Goal: Task Accomplishment & Management: Use online tool/utility

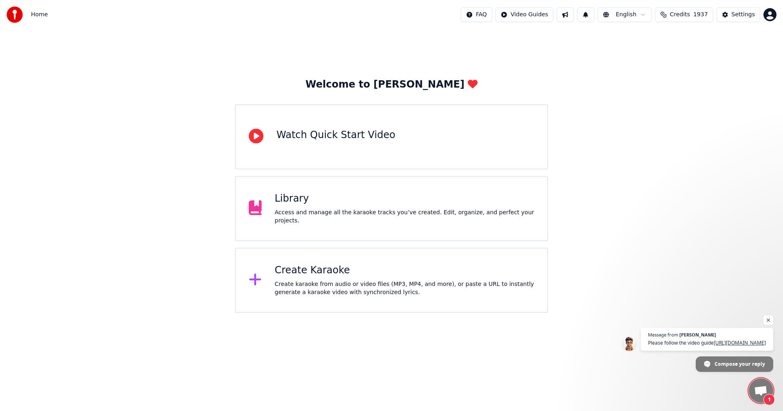
click at [316, 282] on div "Create karaoke from audio or video files (MP3, MP4, and more), or paste a URL t…" at bounding box center [405, 289] width 260 height 16
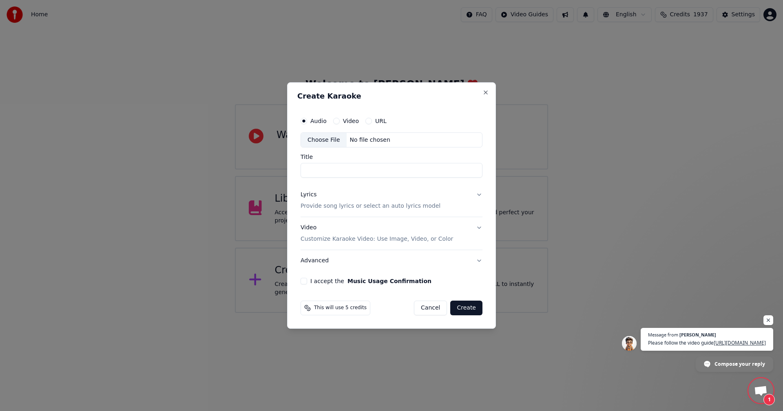
click at [319, 139] on div "Choose File" at bounding box center [324, 140] width 46 height 15
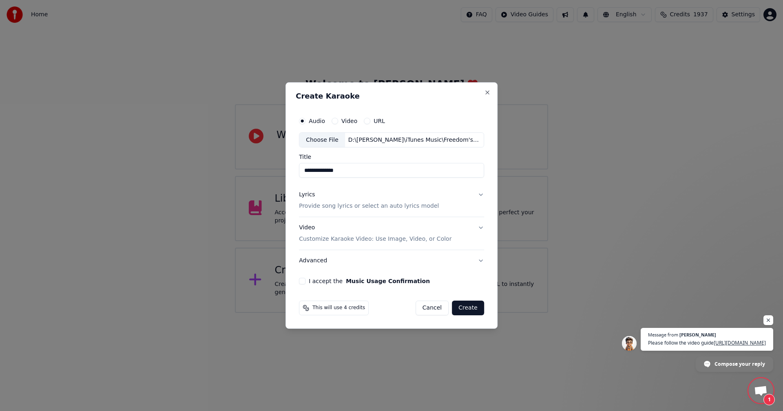
drag, startPoint x: 312, startPoint y: 171, endPoint x: 272, endPoint y: 169, distance: 40.0
click at [272, 169] on body "**********" at bounding box center [391, 156] width 783 height 313
type input "**********"
click at [481, 196] on button "Lyrics Provide song lyrics or select an auto lyrics model" at bounding box center [391, 201] width 185 height 33
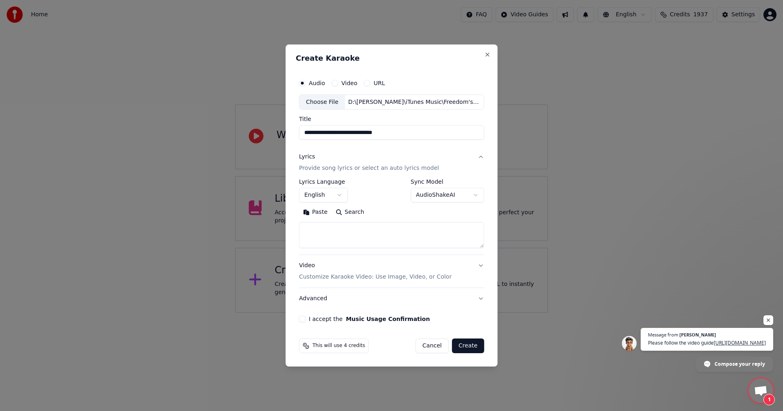
click at [354, 228] on textarea at bounding box center [391, 236] width 185 height 26
click at [318, 211] on button "Paste" at bounding box center [315, 212] width 33 height 13
click at [374, 243] on textarea "**********" at bounding box center [390, 236] width 182 height 26
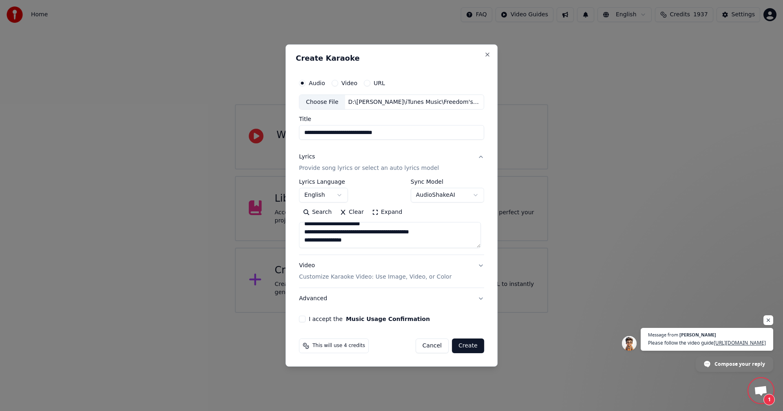
click at [323, 214] on button "Search" at bounding box center [317, 212] width 37 height 13
click at [329, 241] on textarea "**********" at bounding box center [390, 236] width 182 height 26
click at [351, 230] on textarea at bounding box center [390, 236] width 182 height 26
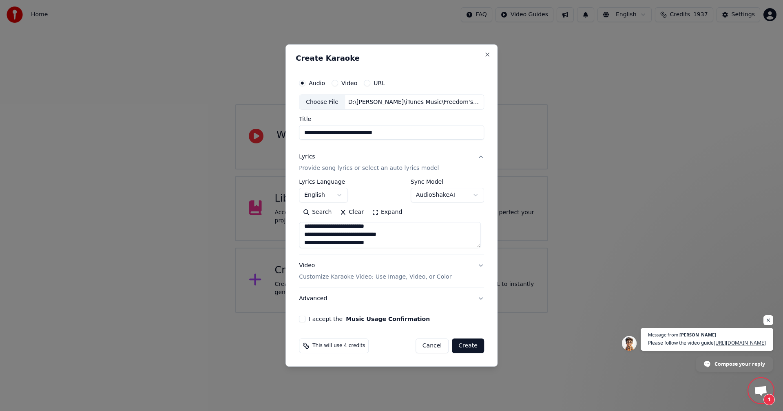
drag, startPoint x: 381, startPoint y: 235, endPoint x: 396, endPoint y: 243, distance: 16.4
click at [381, 236] on textarea at bounding box center [390, 236] width 182 height 26
drag, startPoint x: 356, startPoint y: 245, endPoint x: 378, endPoint y: 252, distance: 22.4
click at [357, 245] on textarea at bounding box center [390, 236] width 182 height 26
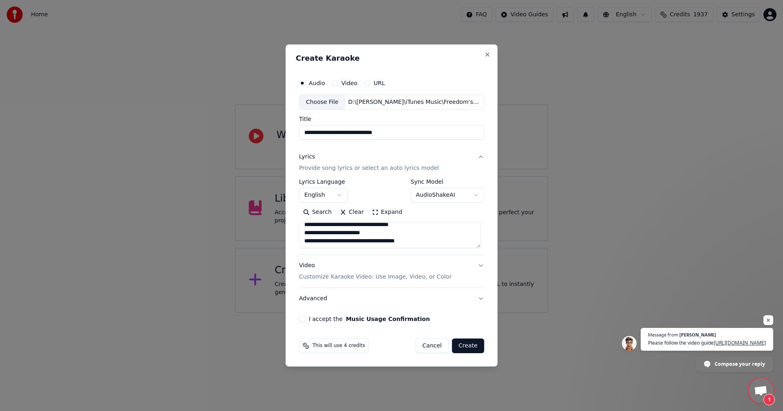
scroll to position [323, 0]
type textarea "**********"
click at [309, 268] on div "Video Customize Karaoke Video: Use Image, Video, or Color" at bounding box center [375, 272] width 152 height 20
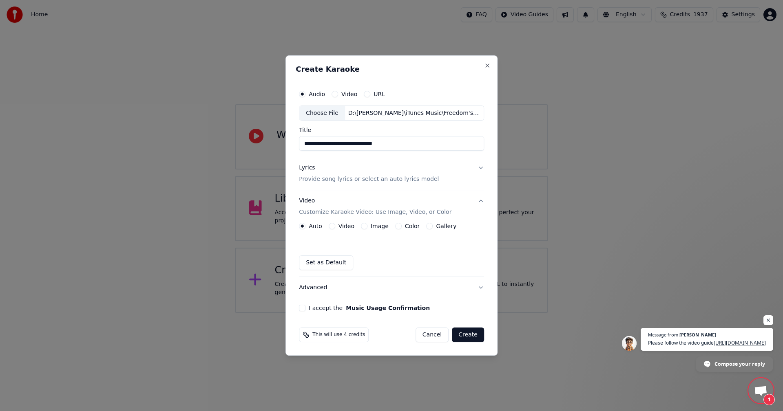
click at [372, 226] on label "Image" at bounding box center [380, 226] width 18 height 6
click at [367, 226] on button "Image" at bounding box center [364, 226] width 7 height 7
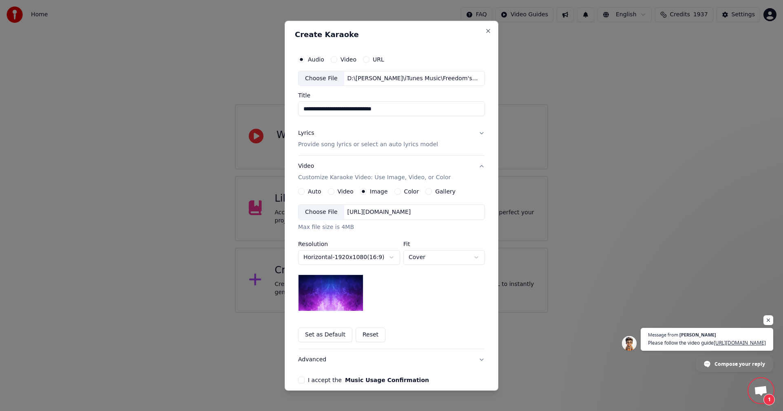
click at [302, 210] on div "Choose File" at bounding box center [321, 212] width 46 height 15
click at [427, 260] on body "**********" at bounding box center [391, 156] width 783 height 313
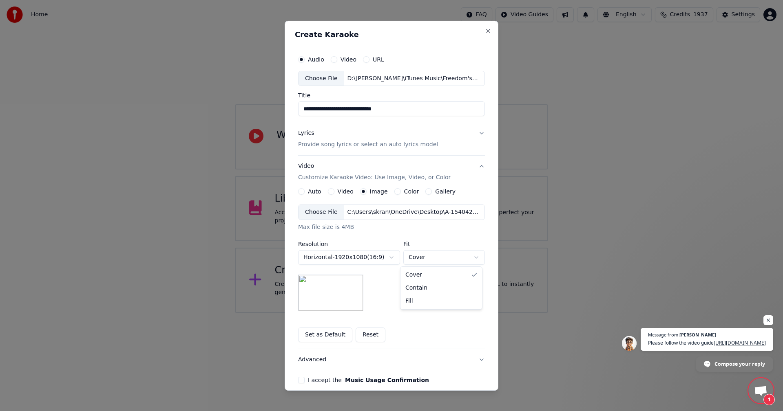
select select "*******"
click at [298, 380] on button "I accept the Music Usage Confirmation" at bounding box center [301, 380] width 7 height 7
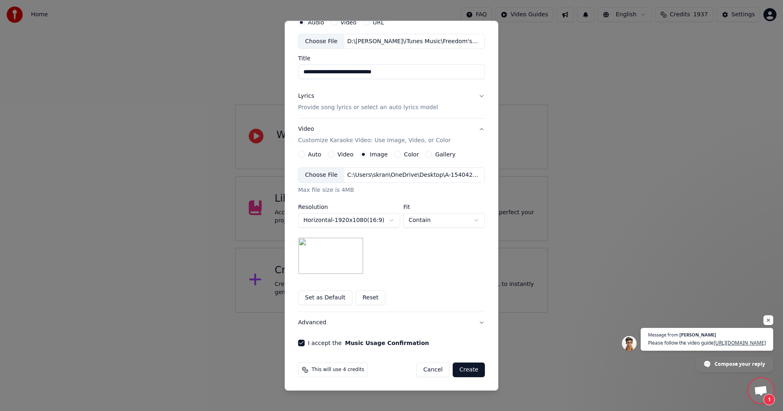
click at [466, 371] on button "Create" at bounding box center [469, 370] width 32 height 15
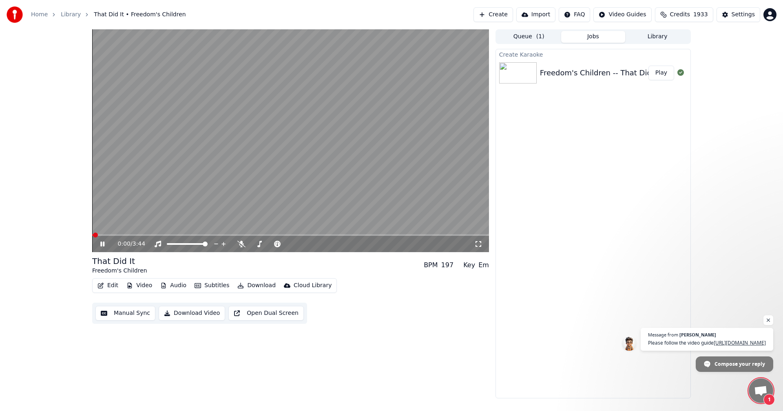
click at [479, 241] on div "0:00 / 3:44" at bounding box center [290, 244] width 390 height 8
click at [477, 243] on icon at bounding box center [478, 244] width 8 height 7
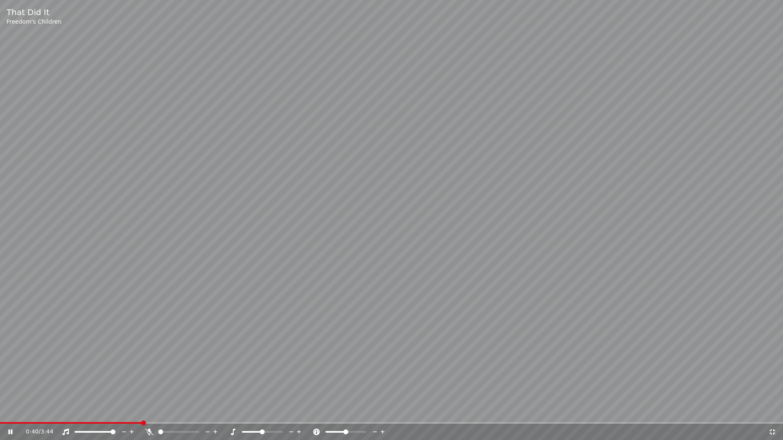
click at [435, 240] on video at bounding box center [391, 220] width 783 height 440
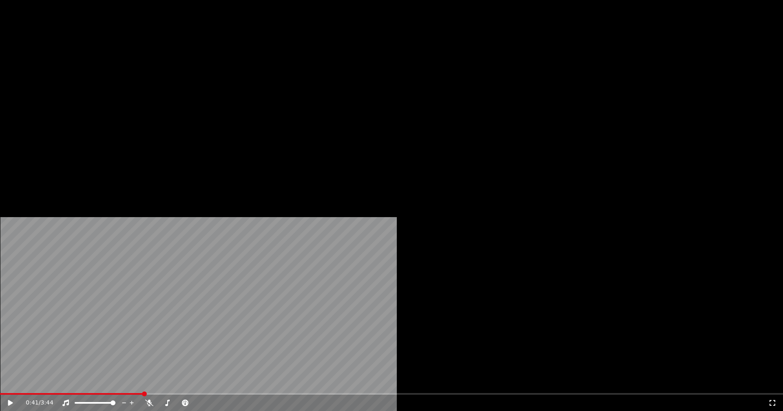
click at [110, 69] on button "Edit" at bounding box center [107, 62] width 27 height 11
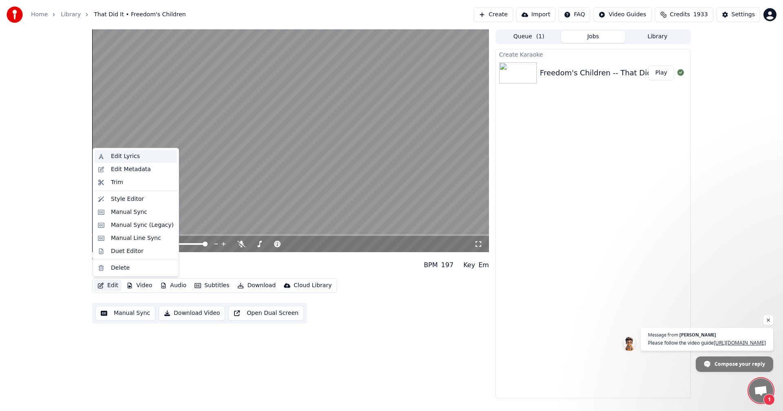
click at [124, 154] on div "Edit Lyrics" at bounding box center [125, 156] width 29 height 8
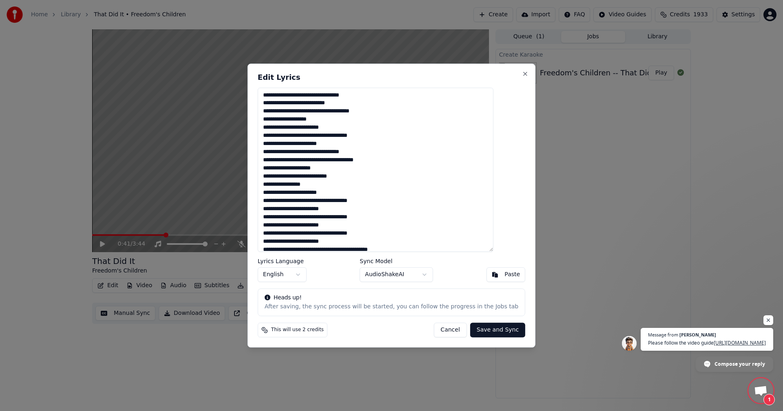
drag, startPoint x: 347, startPoint y: 152, endPoint x: 380, endPoint y: 164, distance: 35.1
click at [347, 152] on textarea at bounding box center [376, 170] width 236 height 165
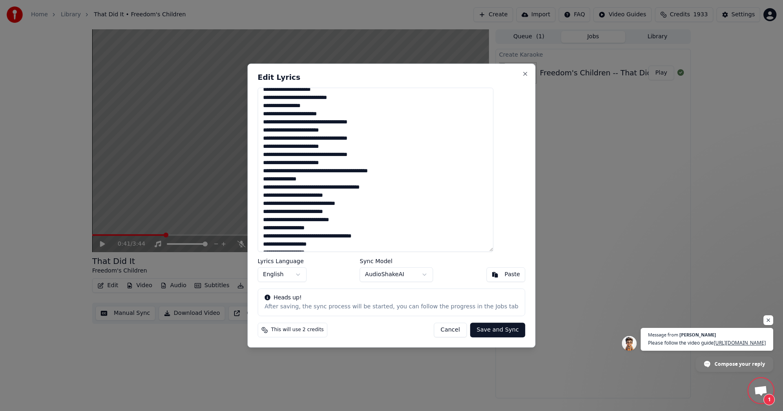
scroll to position [82, 0]
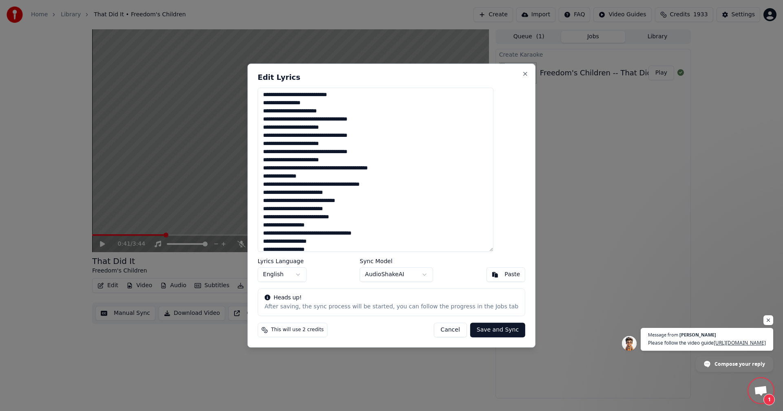
click at [343, 181] on textarea at bounding box center [376, 170] width 236 height 165
click at [337, 175] on textarea at bounding box center [376, 170] width 236 height 165
click at [347, 177] on textarea at bounding box center [376, 170] width 236 height 165
click at [380, 178] on textarea at bounding box center [376, 170] width 236 height 165
click at [336, 179] on textarea at bounding box center [376, 170] width 236 height 165
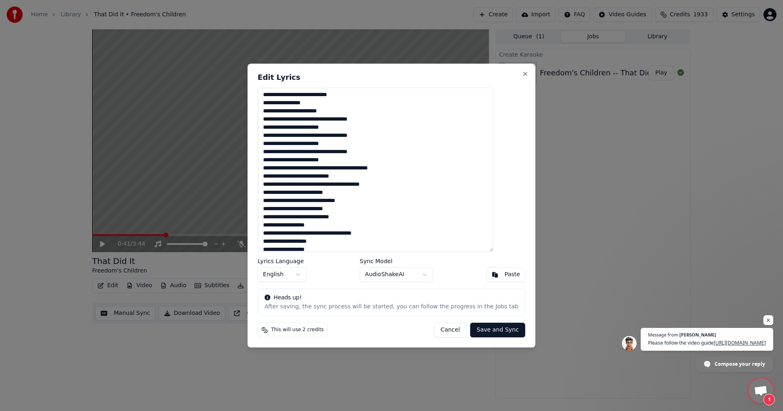
click at [367, 175] on textarea at bounding box center [376, 170] width 236 height 165
type textarea "**********"
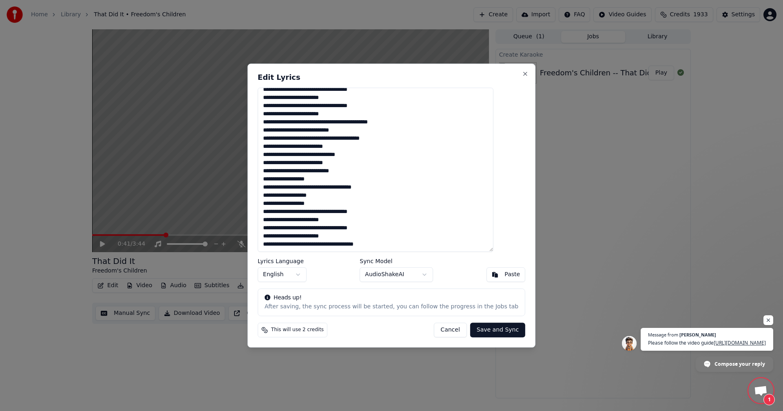
click at [485, 331] on button "Save and Sync" at bounding box center [497, 330] width 55 height 15
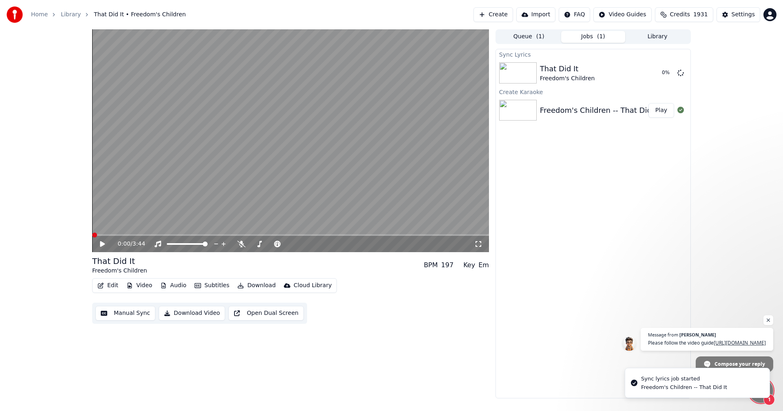
click at [92, 238] on span at bounding box center [94, 235] width 5 height 5
click at [103, 243] on icon at bounding box center [102, 244] width 4 height 5
click at [92, 234] on span at bounding box center [94, 235] width 5 height 5
click at [479, 243] on icon at bounding box center [478, 244] width 8 height 7
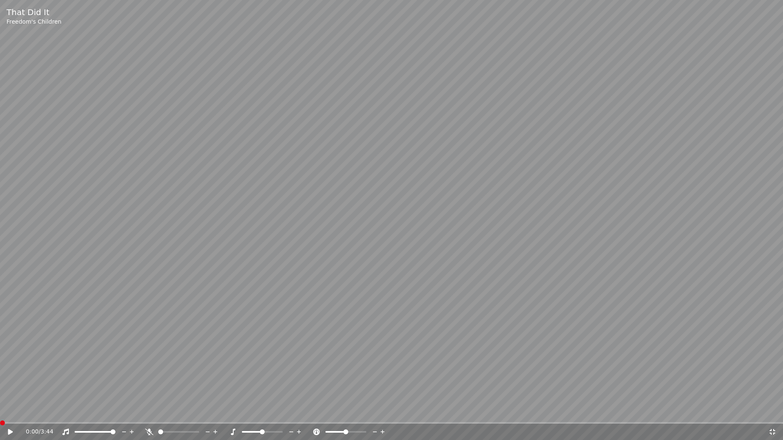
click at [358, 243] on video at bounding box center [391, 220] width 783 height 440
click at [159, 281] on video at bounding box center [391, 220] width 783 height 440
click at [221, 411] on span at bounding box center [121, 423] width 243 height 2
click at [147, 342] on video at bounding box center [391, 220] width 783 height 440
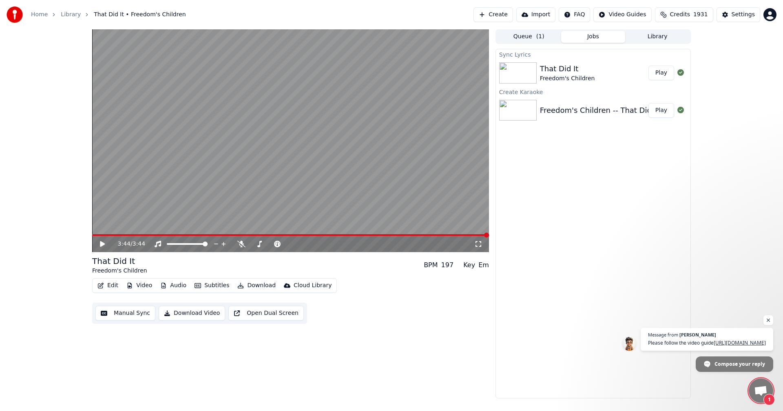
click at [648, 40] on button "Library" at bounding box center [657, 37] width 64 height 12
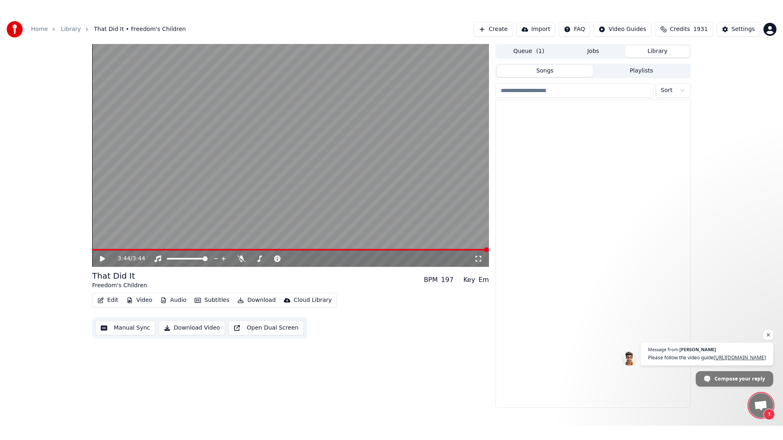
scroll to position [4793, 0]
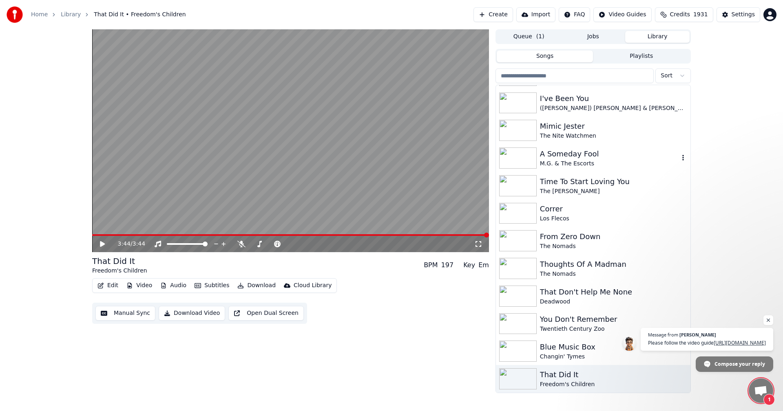
click at [518, 160] on img at bounding box center [518, 158] width 38 height 21
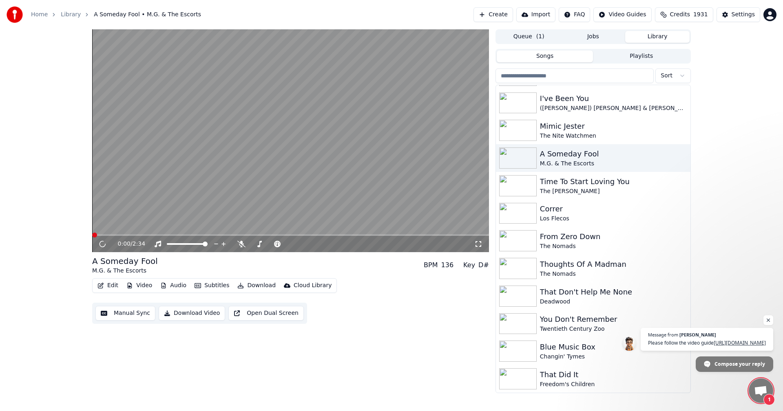
click at [480, 244] on icon at bounding box center [478, 244] width 8 height 7
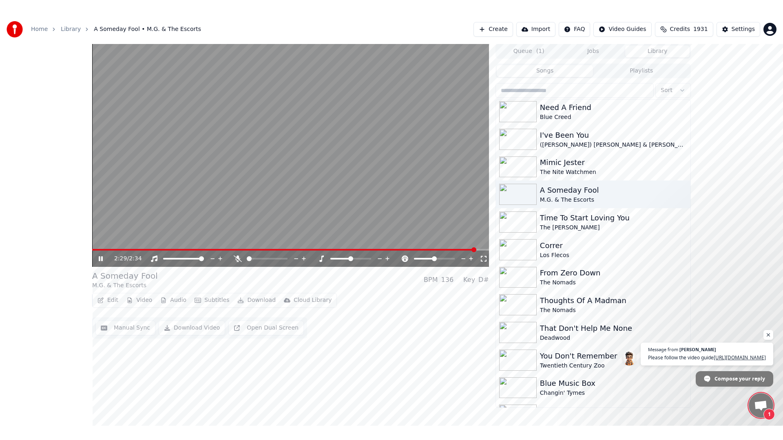
scroll to position [4793, 0]
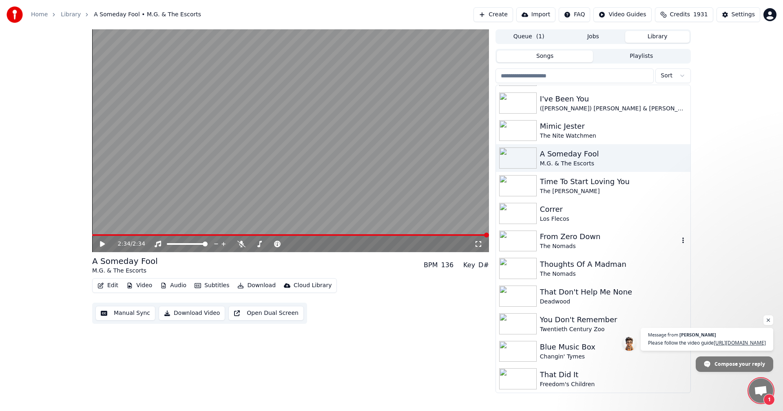
click at [547, 237] on div "From Zero Down" at bounding box center [609, 236] width 139 height 11
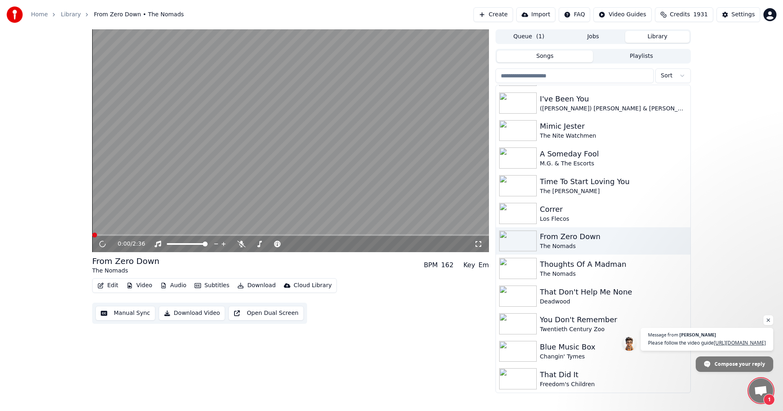
click at [478, 243] on icon at bounding box center [478, 244] width 8 height 7
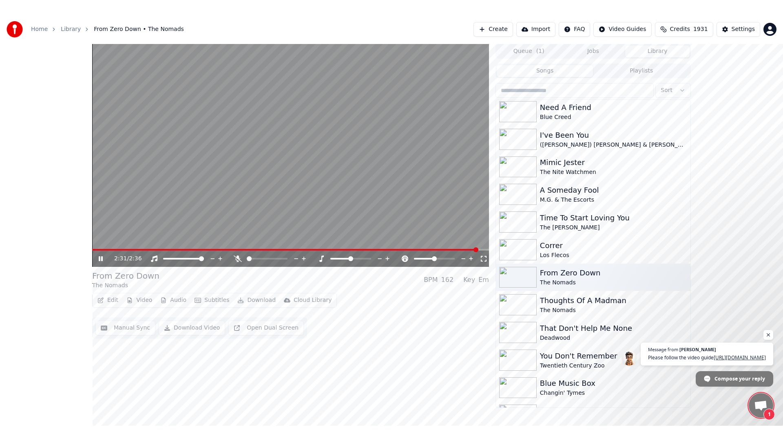
scroll to position [4793, 0]
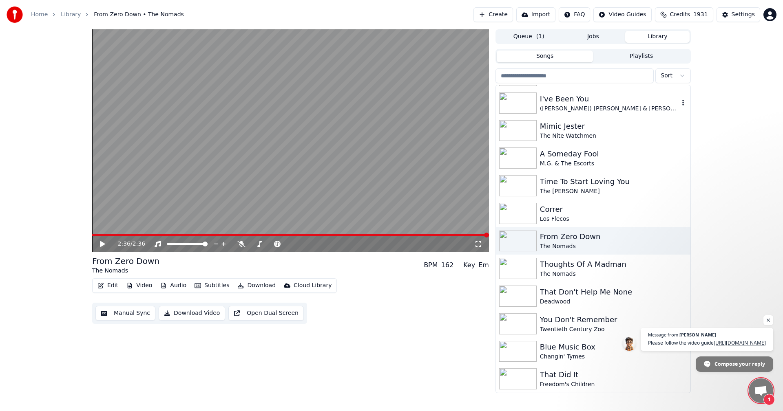
click at [582, 106] on div "([PERSON_NAME]) [PERSON_NAME] & [PERSON_NAME]" at bounding box center [609, 109] width 139 height 8
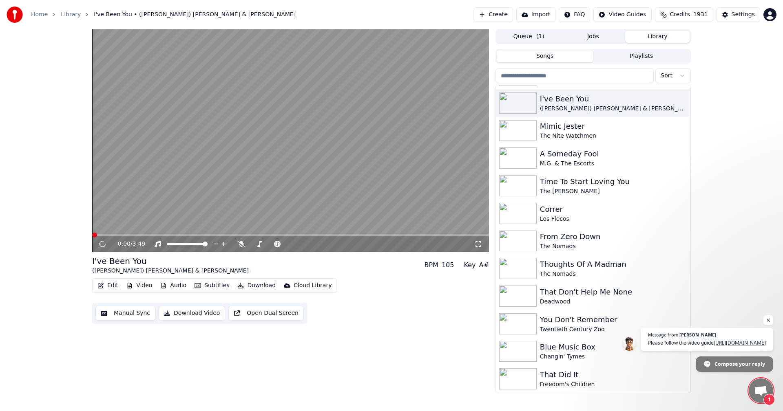
click at [480, 243] on icon at bounding box center [478, 244] width 8 height 7
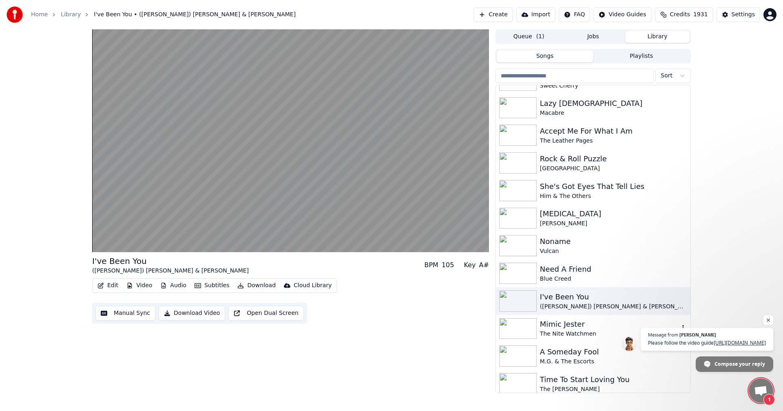
scroll to position [4589, 0]
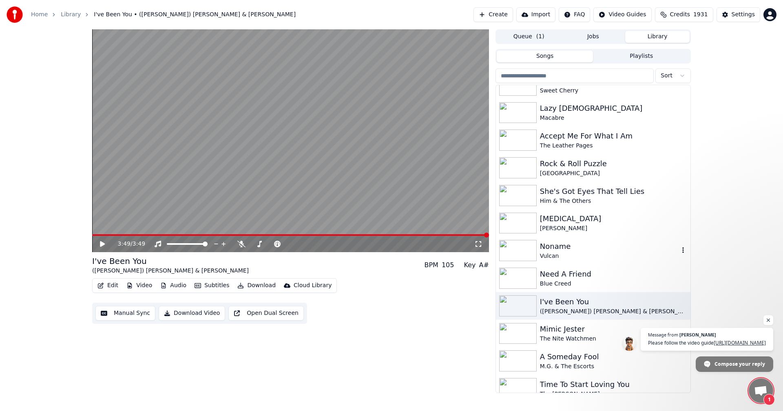
click at [568, 245] on div "Noname" at bounding box center [609, 246] width 139 height 11
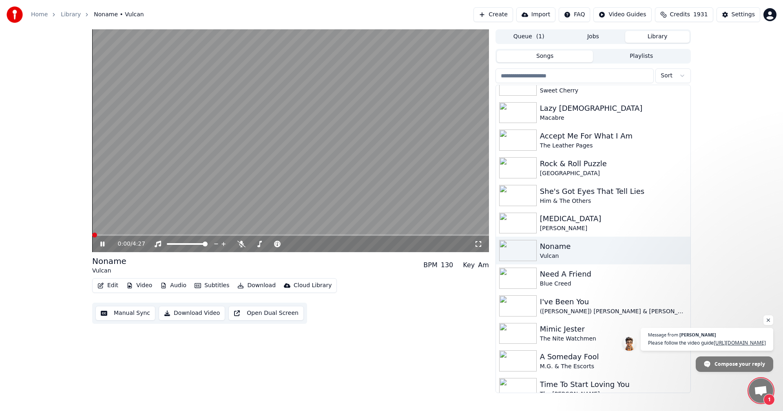
click at [475, 244] on icon at bounding box center [478, 244] width 8 height 7
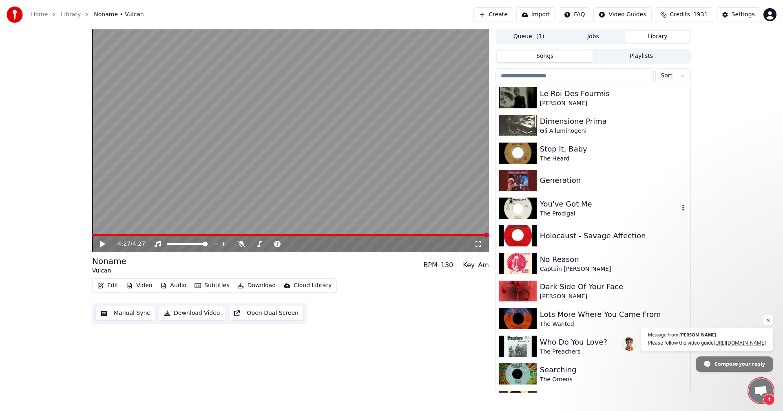
scroll to position [960, 0]
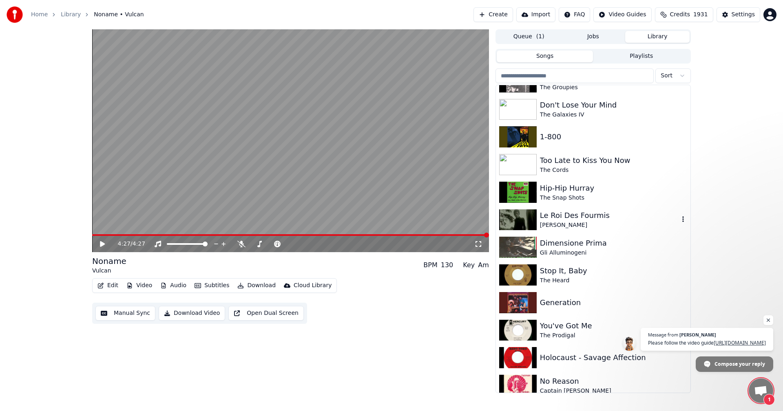
click at [511, 221] on img at bounding box center [518, 220] width 38 height 21
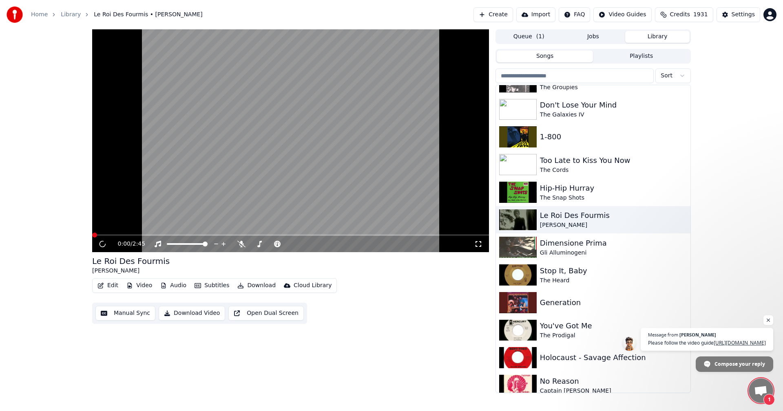
click at [475, 246] on icon at bounding box center [478, 244] width 6 height 6
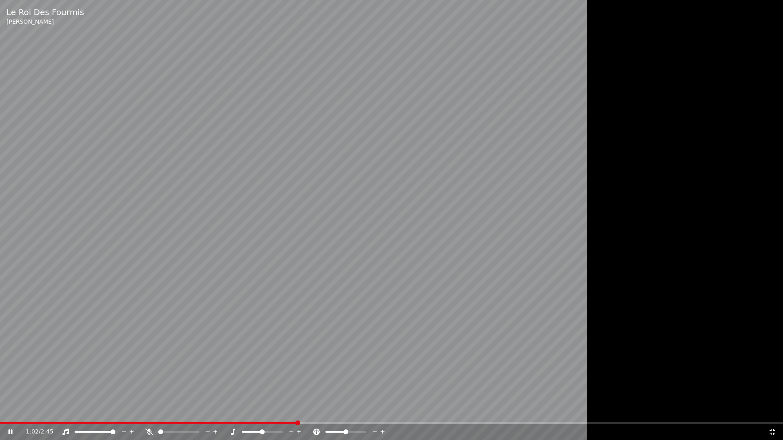
click at [262, 411] on video at bounding box center [391, 220] width 783 height 440
click at [243, 411] on span at bounding box center [149, 423] width 298 height 2
click at [279, 347] on video at bounding box center [391, 220] width 783 height 440
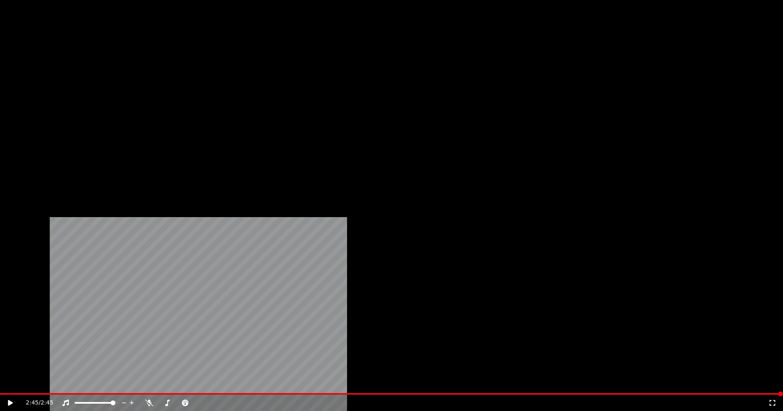
scroll to position [4467, 0]
